Goal: Information Seeking & Learning: Find specific fact

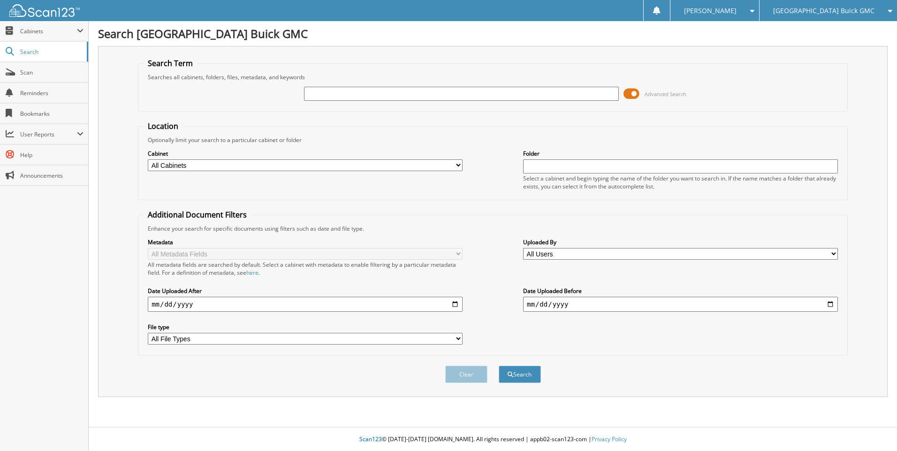
click at [459, 166] on select "All Cabinets 2020 ACCOUNTS PAYABLE 2020 ACCOUNTS RECEIVABLE 2020 DEALS 2023 ACC…" at bounding box center [305, 166] width 315 height 12
select select "49766"
click at [148, 160] on select "All Cabinets 2020 ACCOUNTS PAYABLE 2020 ACCOUNTS RECEIVABLE 2020 DEALS 2023 ACC…" at bounding box center [305, 166] width 315 height 12
click at [376, 99] on input "text" at bounding box center [461, 94] width 315 height 14
type input "j23883a"
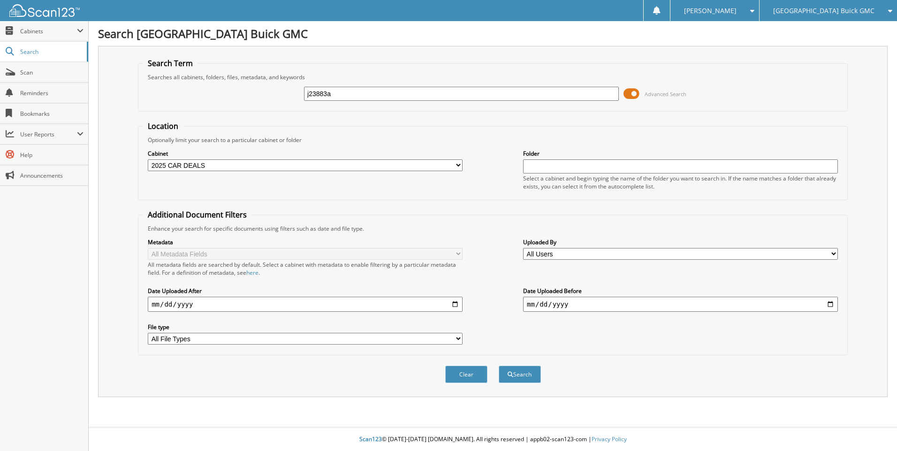
click at [499, 366] on button "Search" at bounding box center [520, 374] width 42 height 17
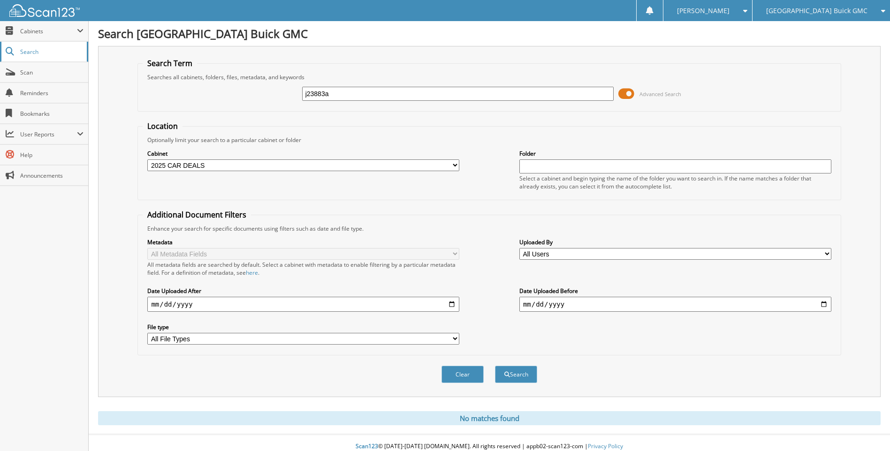
click at [25, 55] on span "Search" at bounding box center [51, 52] width 62 height 8
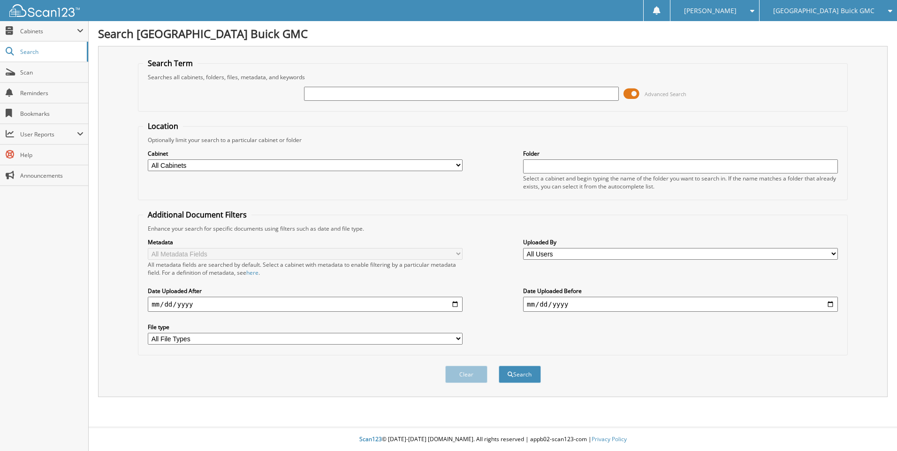
click at [755, 11] on span at bounding box center [750, 11] width 9 height 7
click at [755, 10] on div "[PERSON_NAME]" at bounding box center [714, 10] width 79 height 21
click at [29, 74] on span "Scan" at bounding box center [51, 73] width 63 height 8
click at [525, 372] on button "Search" at bounding box center [520, 374] width 42 height 17
click at [322, 90] on input "text" at bounding box center [461, 94] width 315 height 14
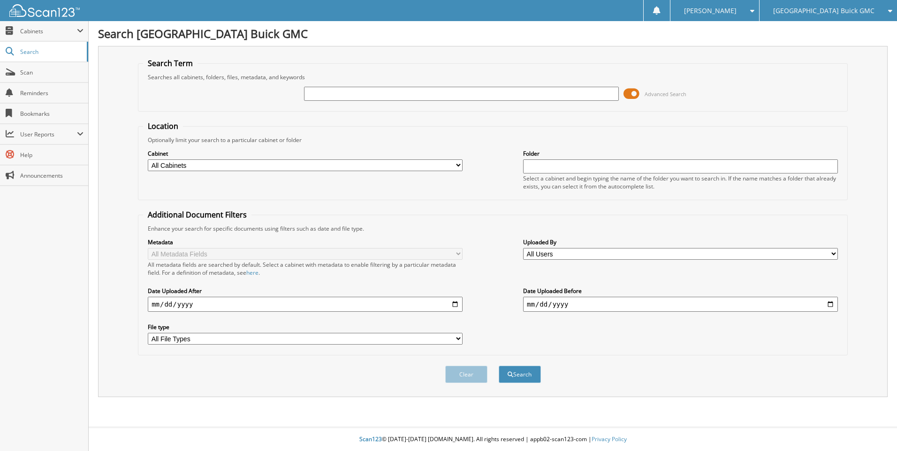
type input "r"
type input "R"
type input "J23883A"
click at [528, 372] on button "Search" at bounding box center [520, 374] width 42 height 17
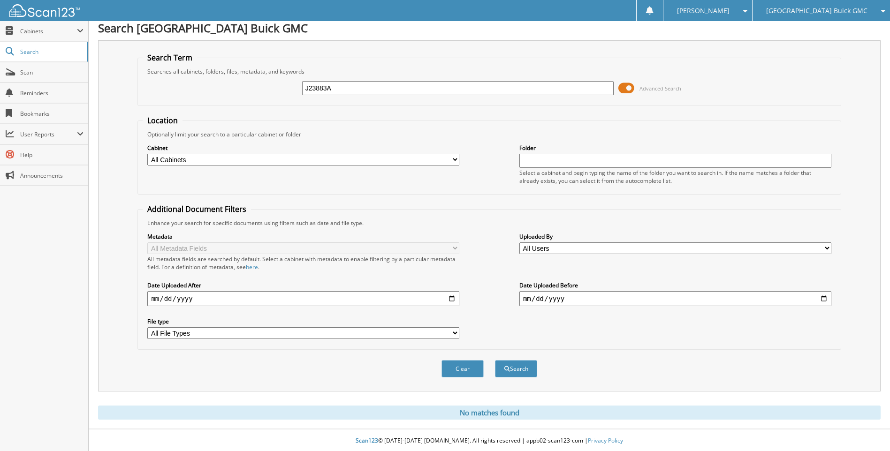
scroll to position [8, 0]
drag, startPoint x: 349, startPoint y: 87, endPoint x: -48, endPoint y: 68, distance: 398.0
click at [0, 68] on html "Utahna L. Settings Logout Salt Lake Valley Buick GMC MWS Automotive LLC (Chevy)…" at bounding box center [445, 222] width 890 height 458
type input "588345"
click at [495, 359] on button "Search" at bounding box center [516, 367] width 42 height 17
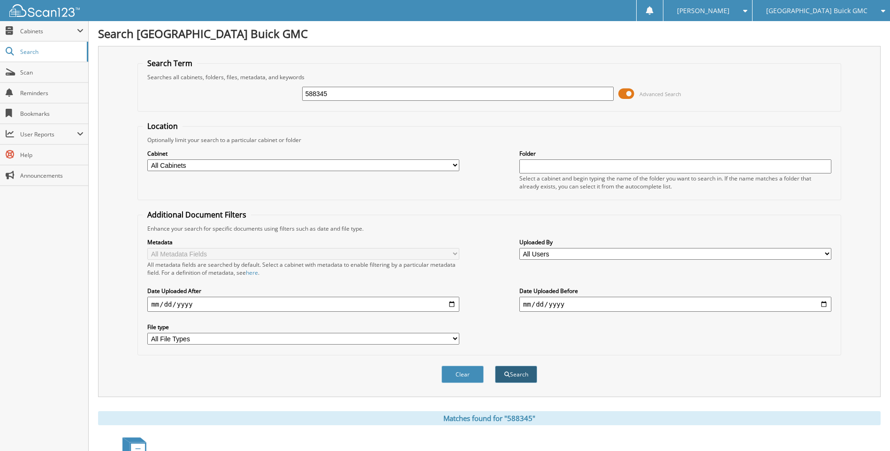
click at [521, 381] on button "Search" at bounding box center [516, 374] width 42 height 17
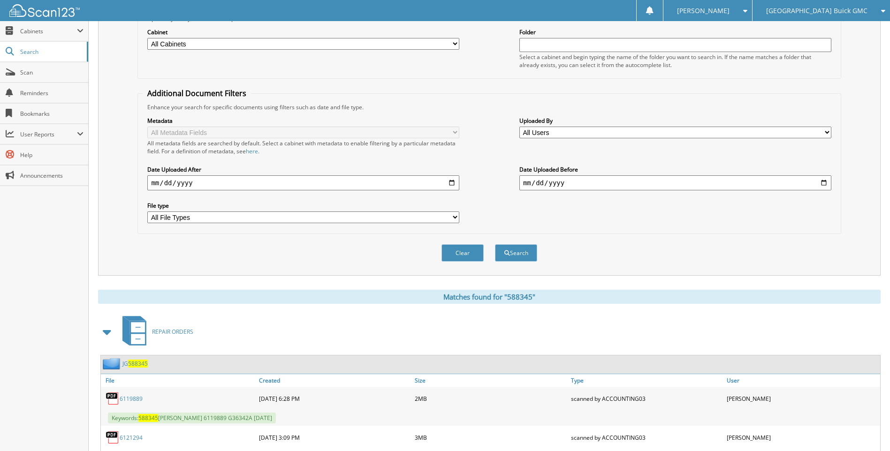
scroll to position [116, 0]
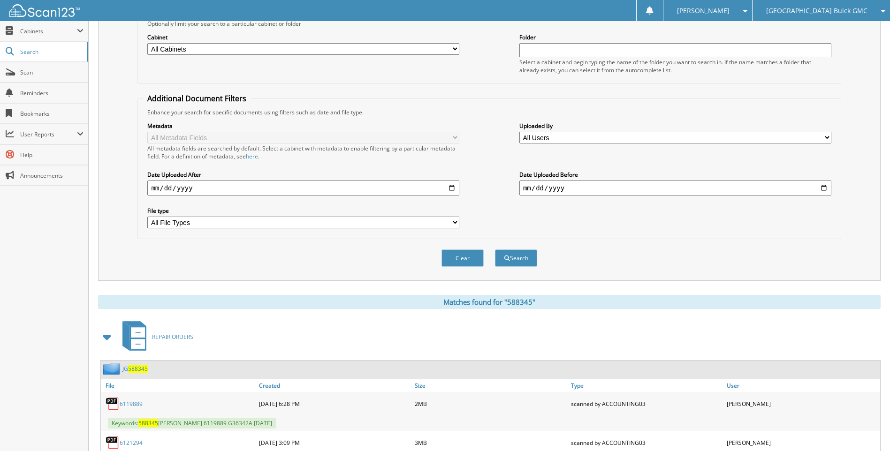
click at [881, 11] on icon at bounding box center [881, 11] width 9 height 7
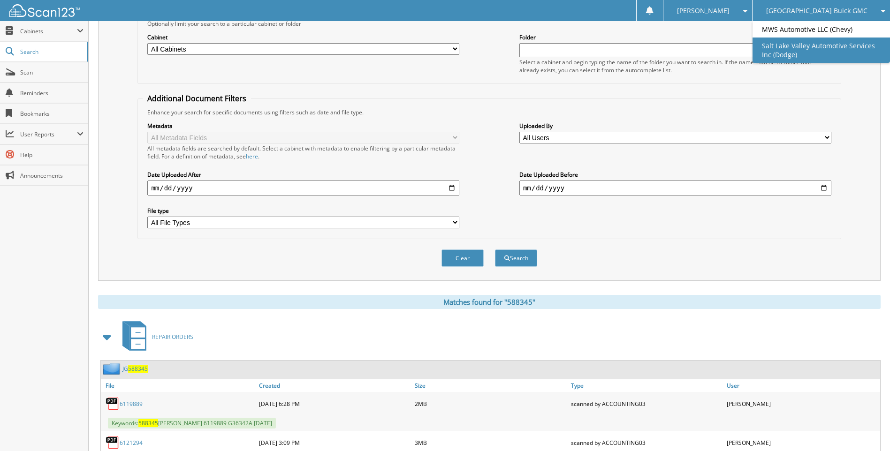
click at [815, 49] on link "Salt Lake Valley Automotive Services Inc (Dodge)" at bounding box center [822, 50] width 138 height 25
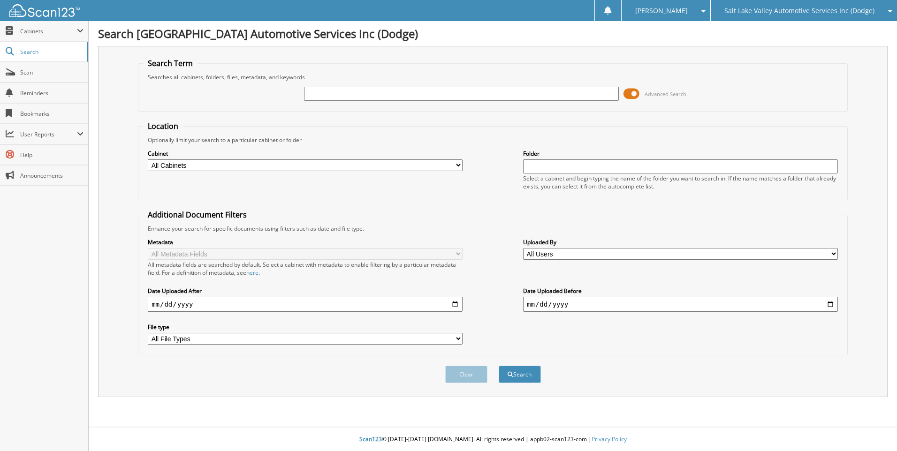
click at [336, 95] on input "text" at bounding box center [461, 94] width 315 height 14
type input "J23883A"
click at [499, 366] on button "Search" at bounding box center [520, 374] width 42 height 17
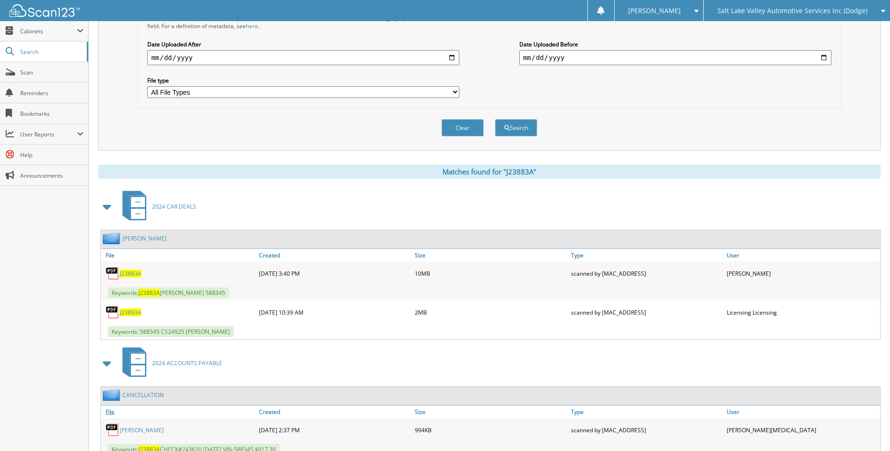
scroll to position [282, 0]
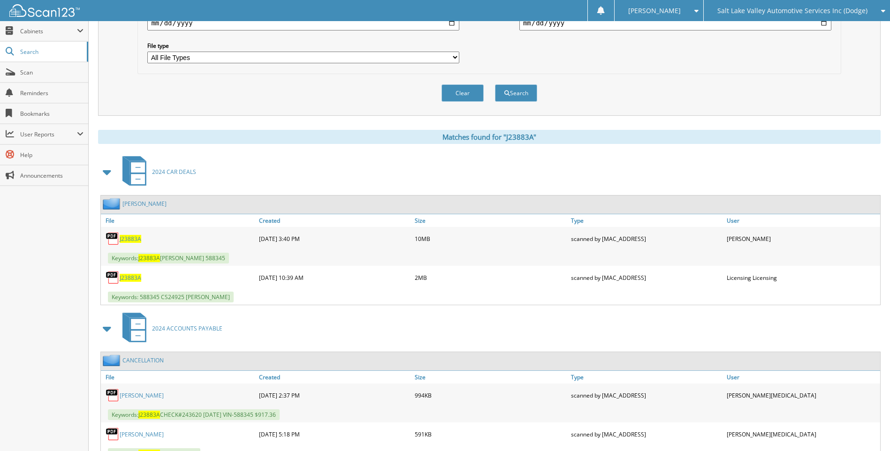
click at [125, 243] on span "J23883A" at bounding box center [131, 239] width 22 height 8
click at [130, 239] on span "J23883A" at bounding box center [131, 239] width 22 height 8
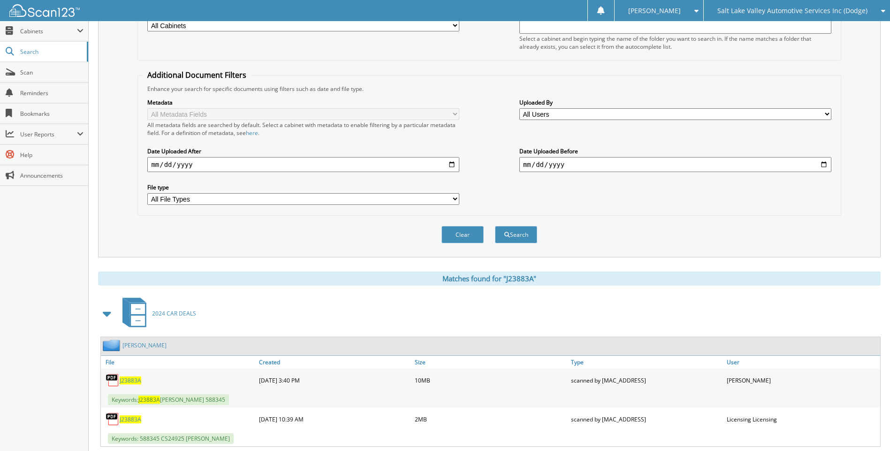
scroll to position [0, 0]
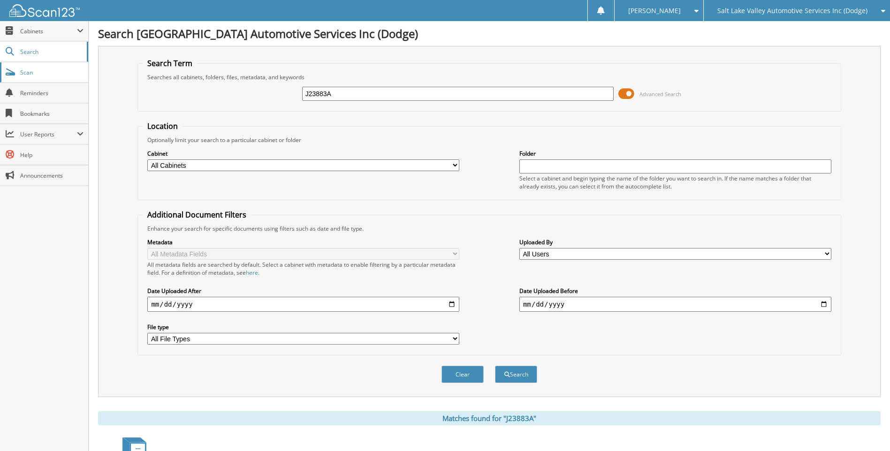
click at [36, 71] on span "Scan" at bounding box center [51, 73] width 63 height 8
